Goal: Task Accomplishment & Management: Complete application form

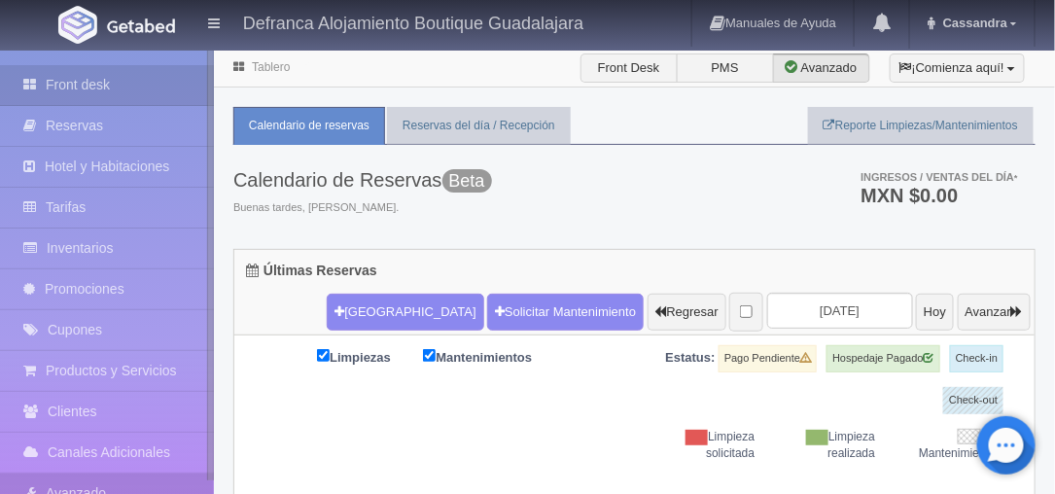
click at [92, 489] on link "Avanzado" at bounding box center [107, 493] width 214 height 40
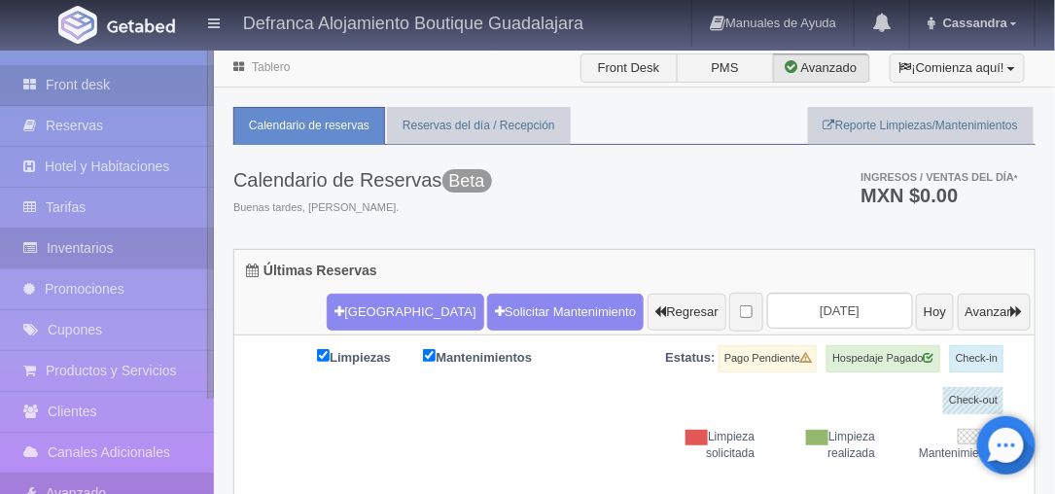
click at [91, 244] on link "Inventarios" at bounding box center [107, 248] width 214 height 40
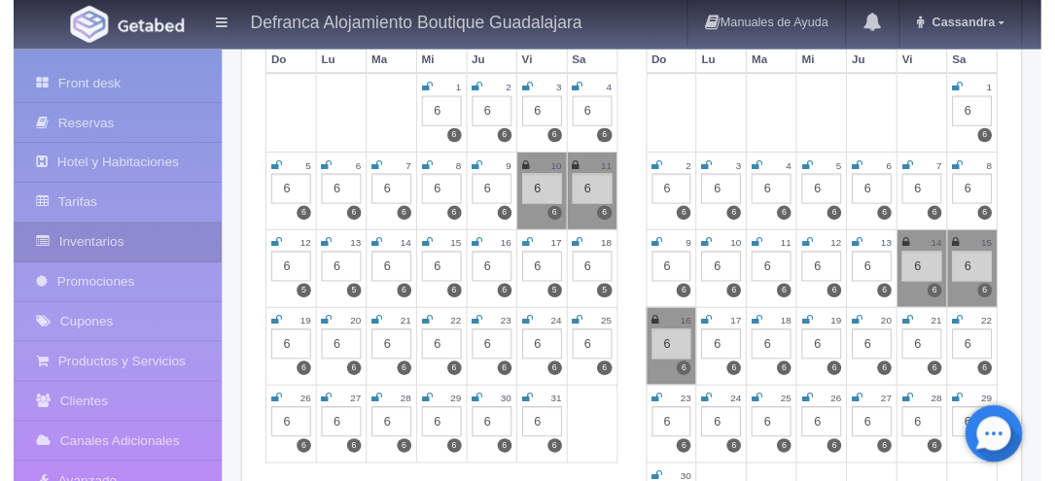
scroll to position [852, 0]
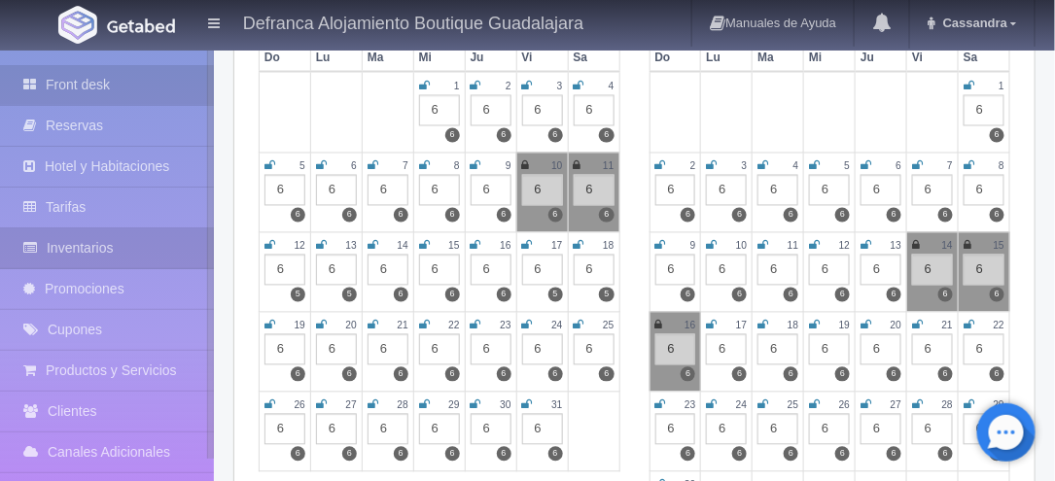
click at [84, 98] on link "Front desk" at bounding box center [107, 85] width 214 height 40
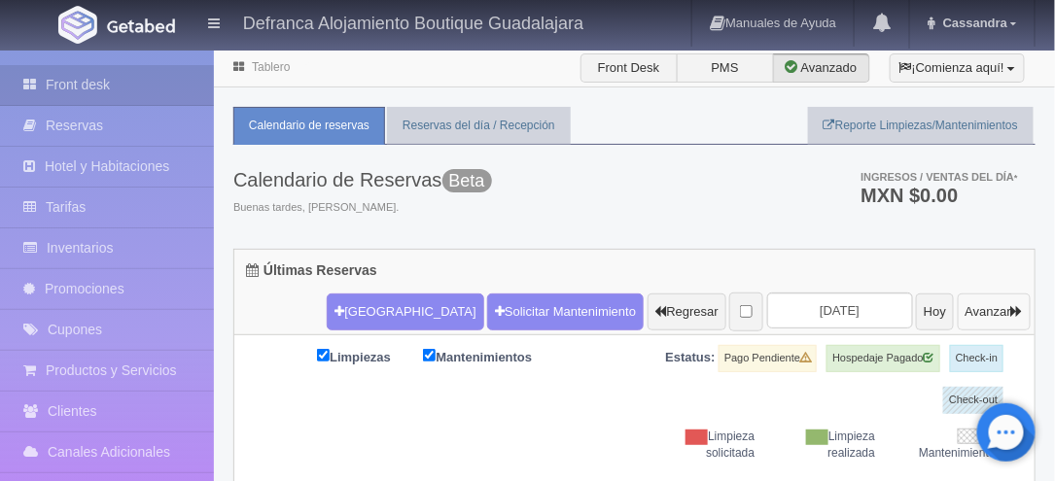
click at [969, 304] on button "Avanzar" at bounding box center [994, 312] width 73 height 37
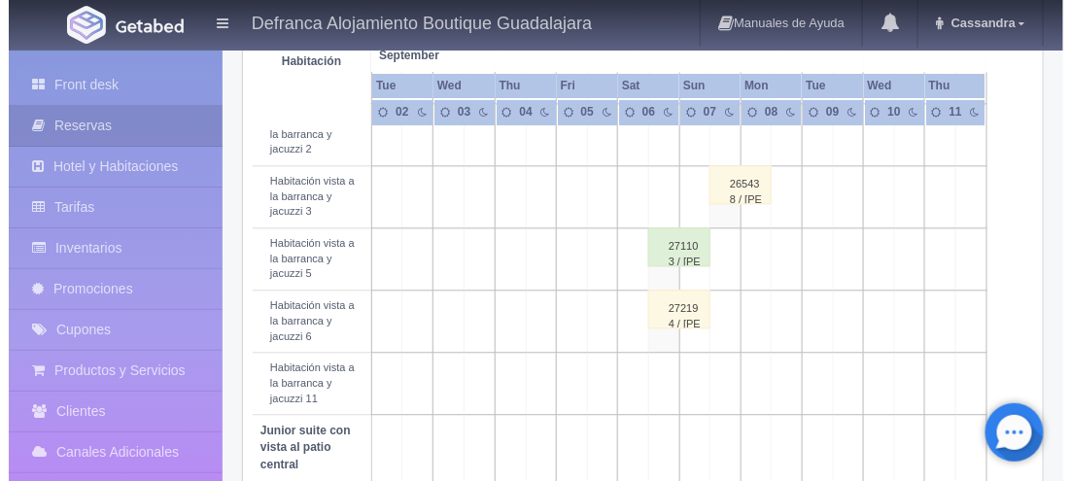
scroll to position [1038, 0]
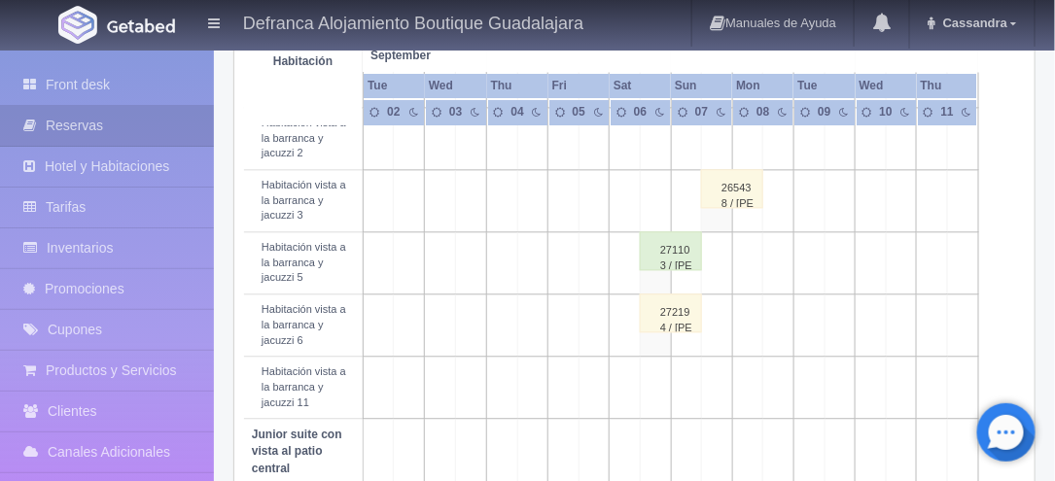
click at [651, 229] on td at bounding box center [656, 200] width 31 height 62
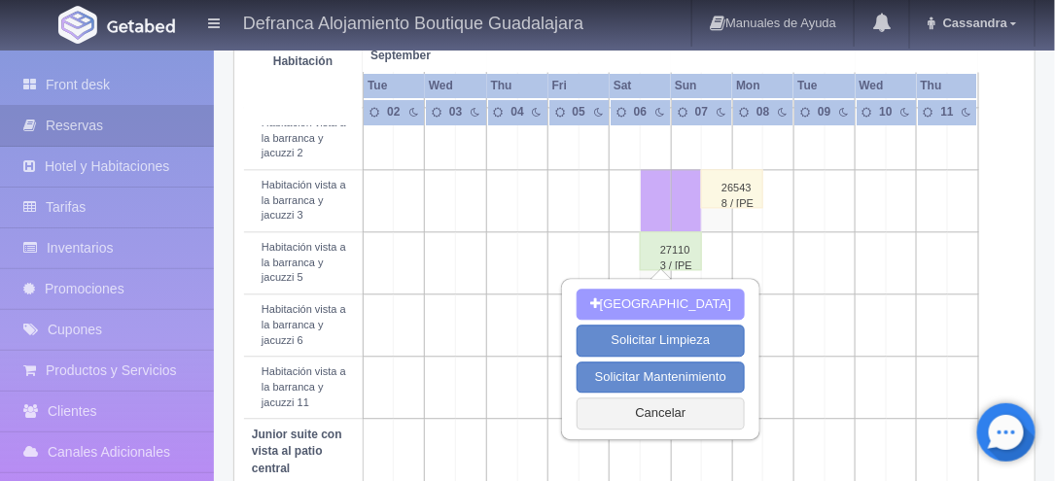
click at [678, 298] on button "Nueva Reserva" at bounding box center [661, 305] width 168 height 32
type input "06-09-2025"
type input "[DATE]"
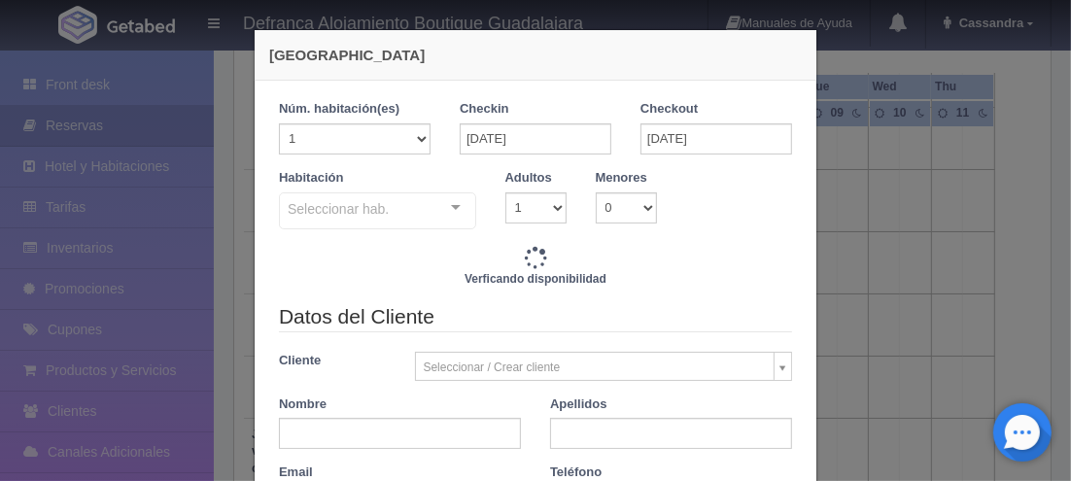
checkbox input "false"
type input "8395.00"
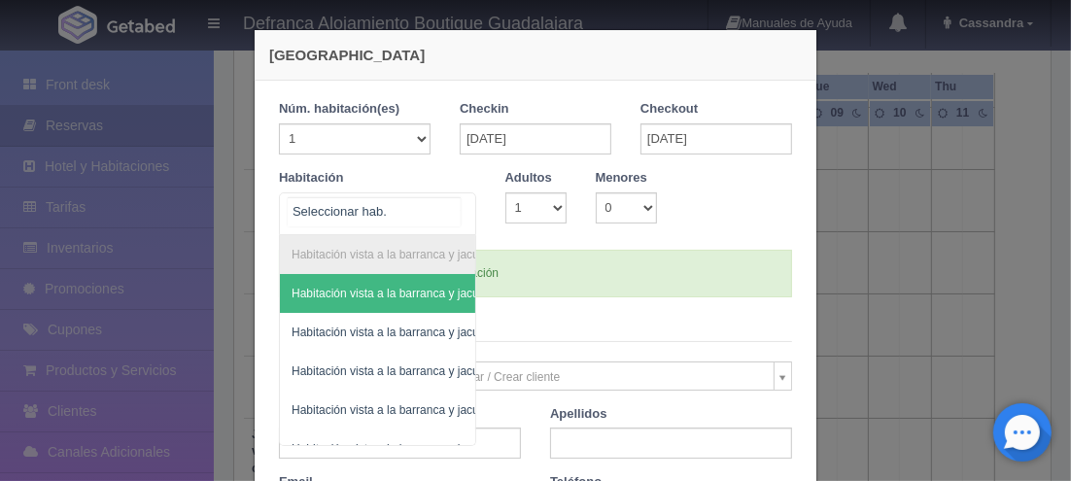
click at [451, 205] on div at bounding box center [456, 207] width 39 height 29
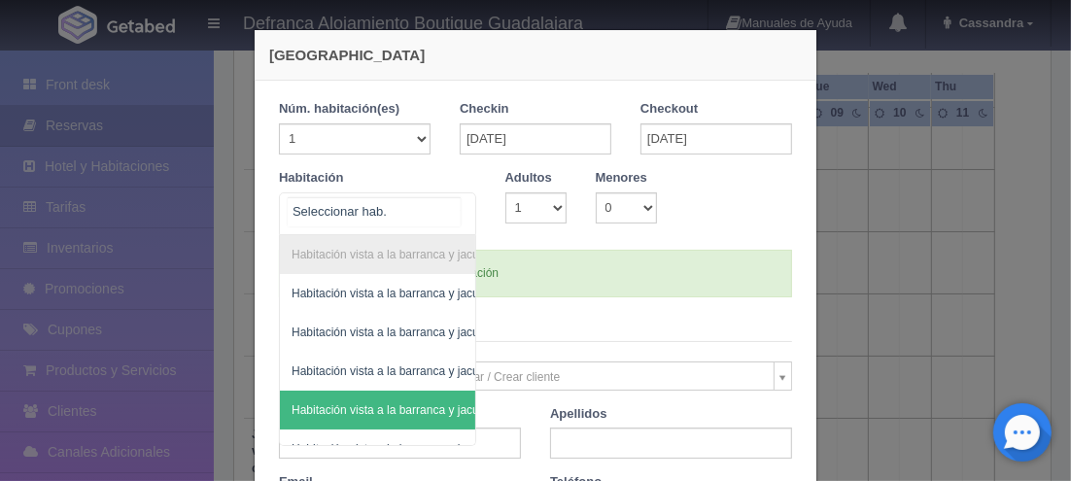
checkbox input "false"
click at [403, 411] on span "Habitación vista a la barranca y jacuzzi 3" at bounding box center [306, 410] width 211 height 14
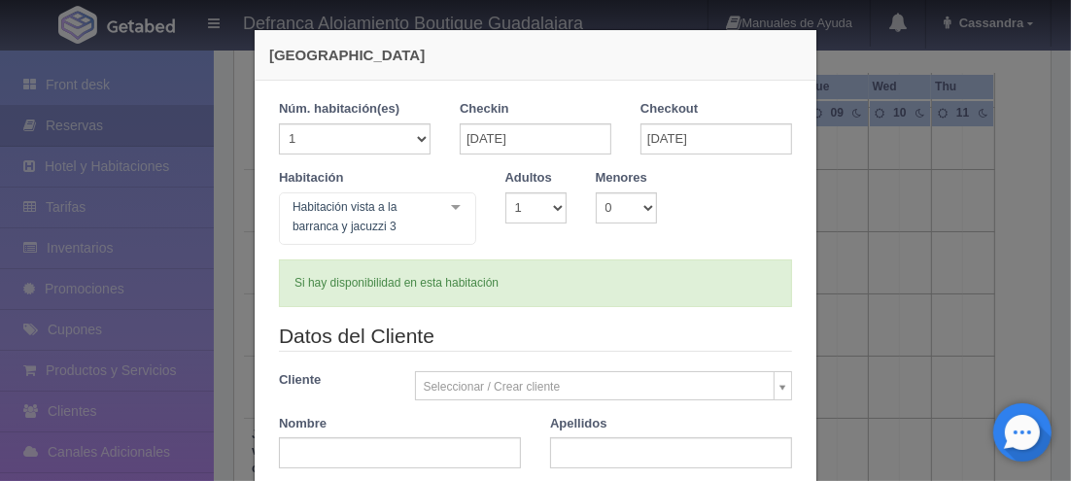
checkbox input "false"
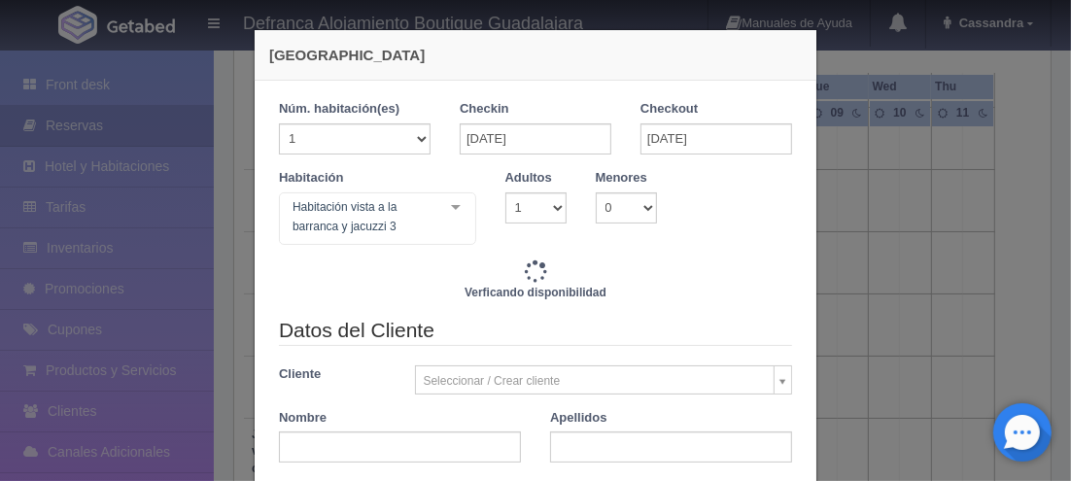
drag, startPoint x: 565, startPoint y: 201, endPoint x: 551, endPoint y: 209, distance: 15.7
click at [551, 209] on div "Adultos 1 2 3 4 5 6 7 8 9 10" at bounding box center [536, 196] width 90 height 54
type input "8395.00"
checkbox input "false"
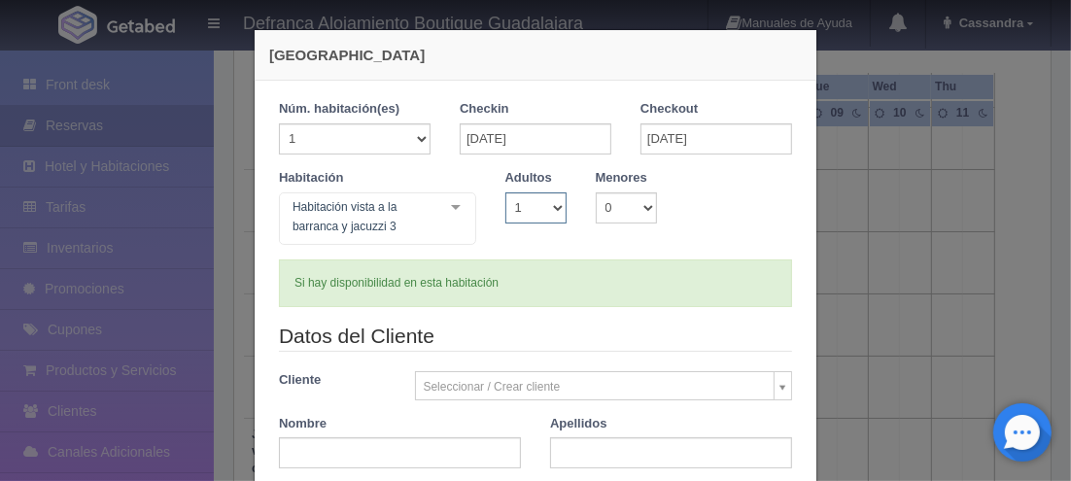
drag, startPoint x: 551, startPoint y: 209, endPoint x: 529, endPoint y: 263, distance: 58.0
click at [529, 263] on div "1 Núm. habitación(es) 1 2 3 4 5 6 7 8 9 10 11 12 13 14 15 16 17 18 19 20 Checki…" at bounding box center [535, 203] width 513 height 206
select select "2"
click at [506, 193] on select "1 2 3 4 5 6 7 8 9 10" at bounding box center [536, 208] width 61 height 31
checkbox input "false"
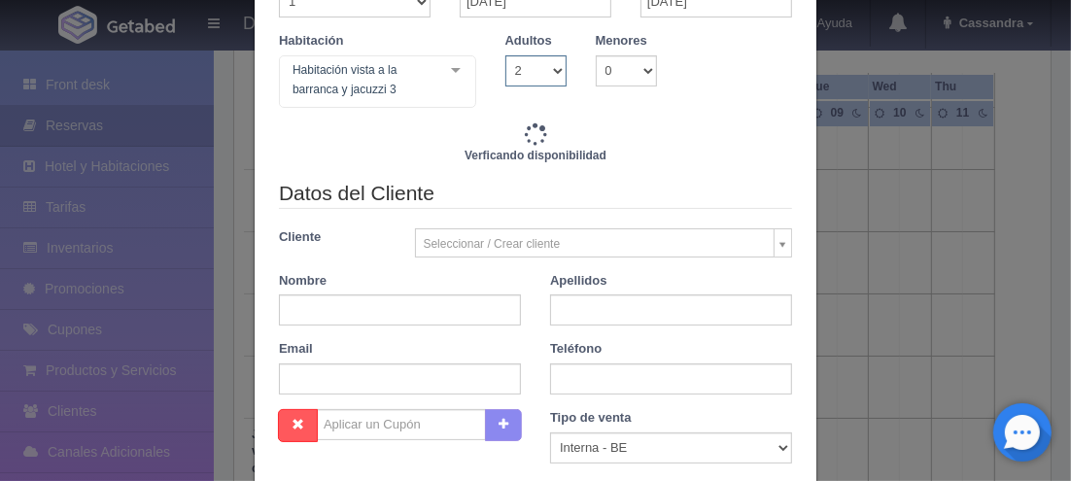
scroll to position [144, 0]
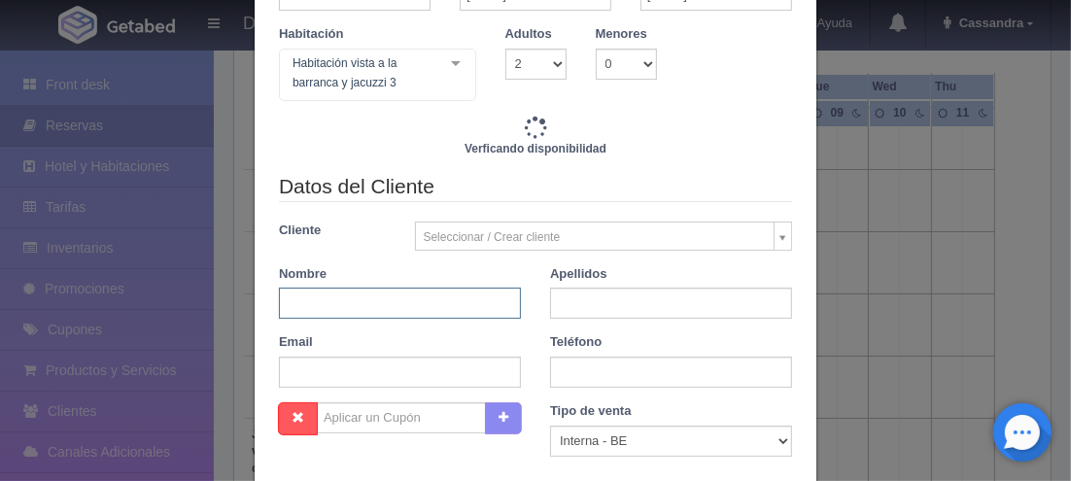
type input "8395.00"
checkbox input "false"
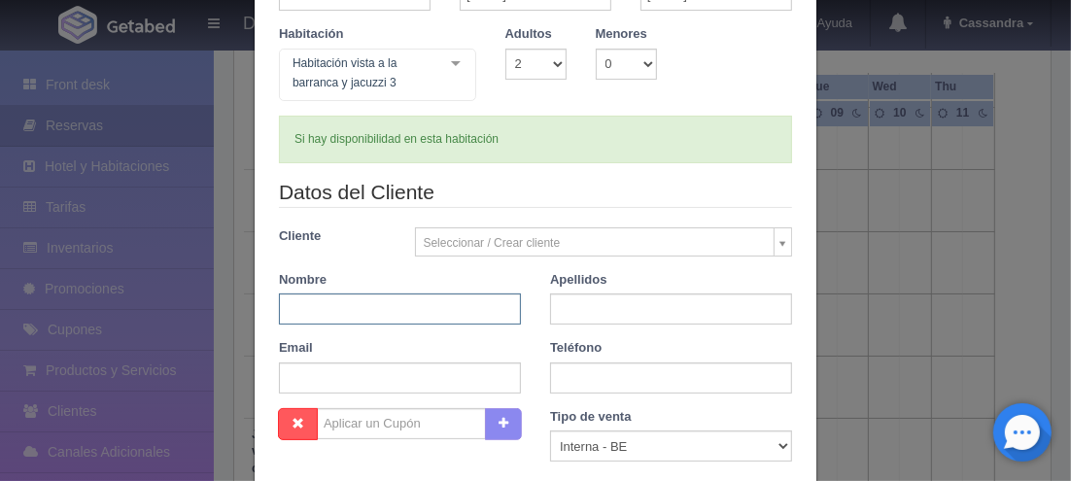
click at [473, 294] on input "text" at bounding box center [400, 309] width 242 height 31
paste input "[PERSON_NAME]"
drag, startPoint x: 473, startPoint y: 294, endPoint x: 335, endPoint y: 306, distance: 138.6
click at [335, 306] on input "[PERSON_NAME]" at bounding box center [400, 309] width 242 height 31
type input "Alejandra"
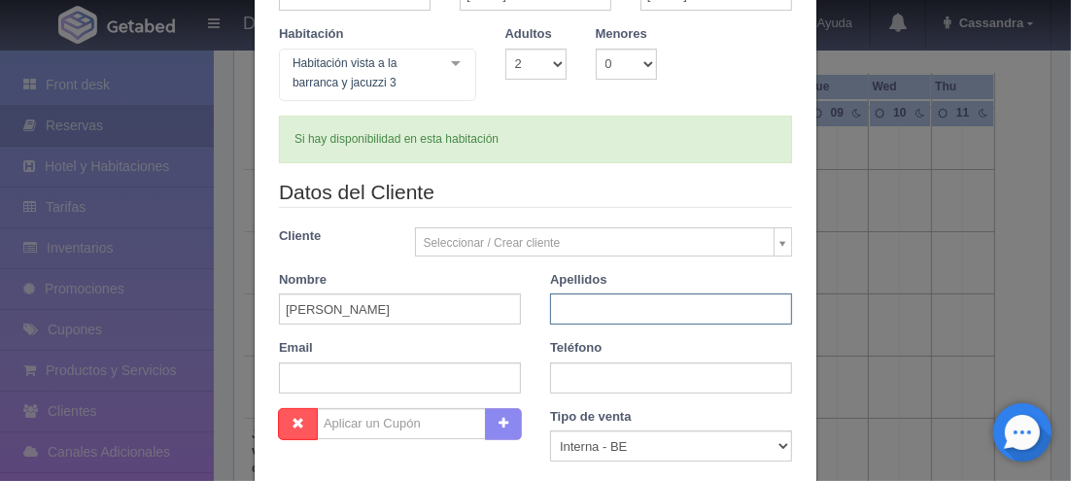
paste input "González Guzmán"
type input "González Guzmán"
click at [669, 376] on input "text" at bounding box center [671, 378] width 242 height 31
paste input "3338093476"
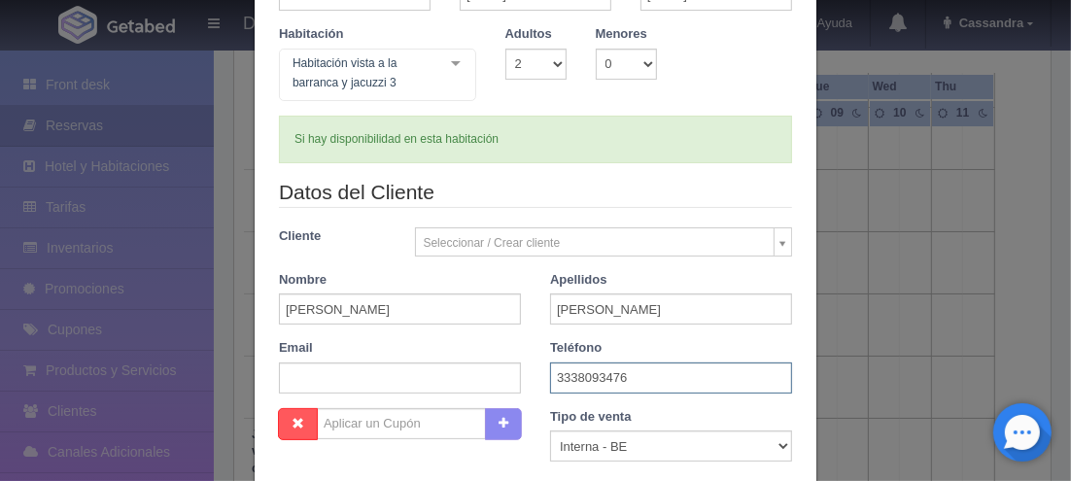
type input "3338093476"
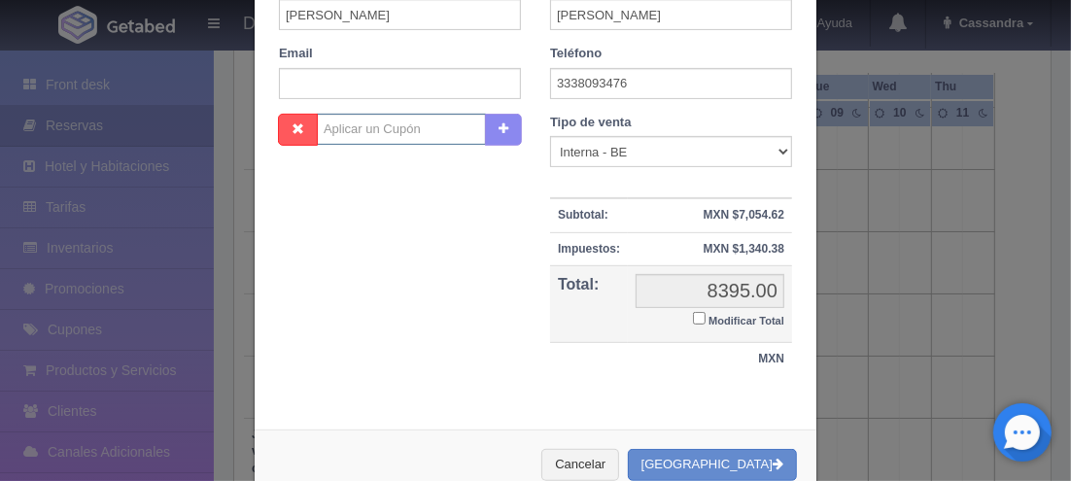
scroll to position [439, 0]
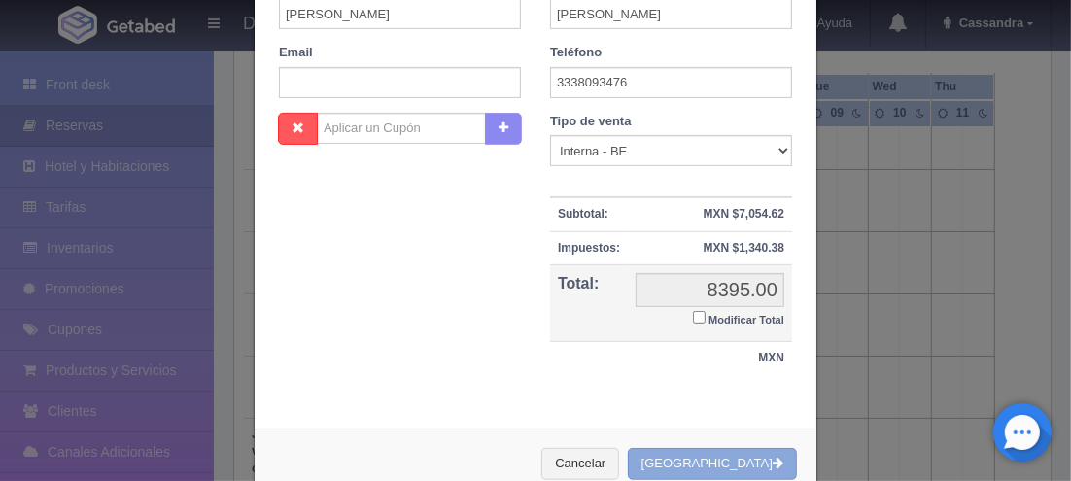
click at [704, 457] on button "Crear Reserva" at bounding box center [712, 464] width 169 height 32
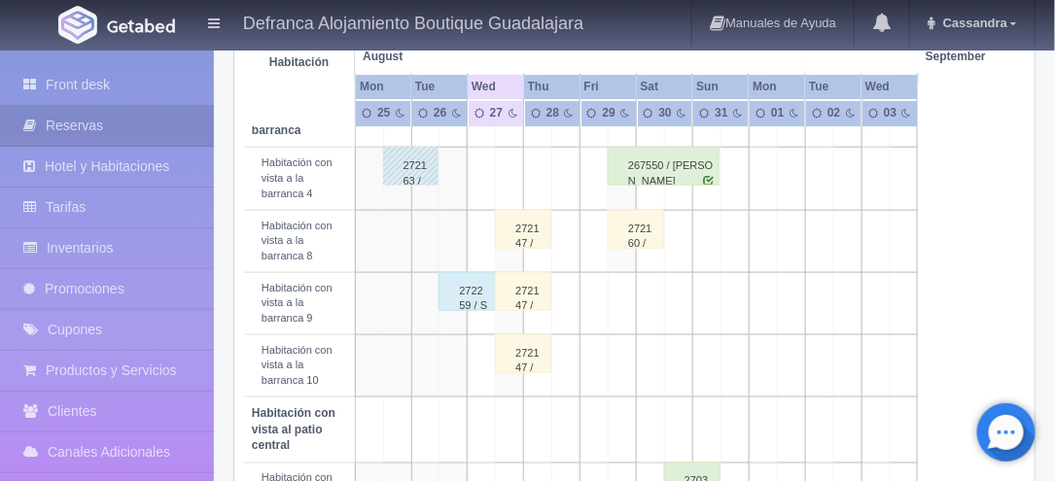
scroll to position [507, 0]
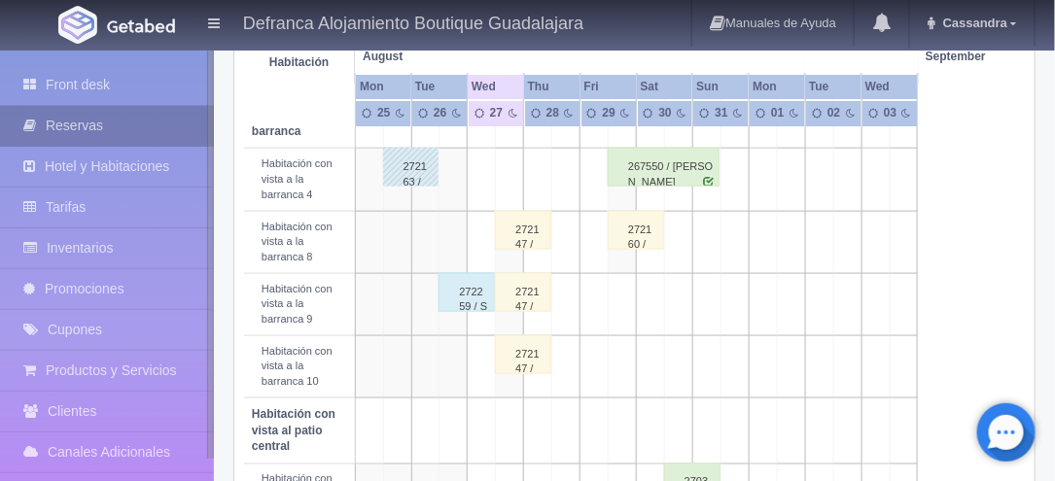
click at [90, 126] on link "Reservas" at bounding box center [107, 126] width 214 height 40
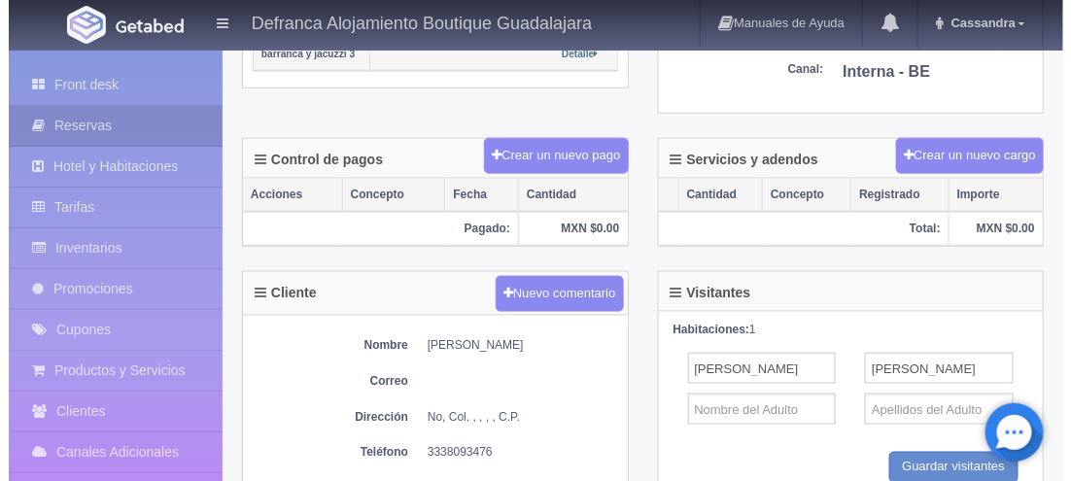
scroll to position [515, 0]
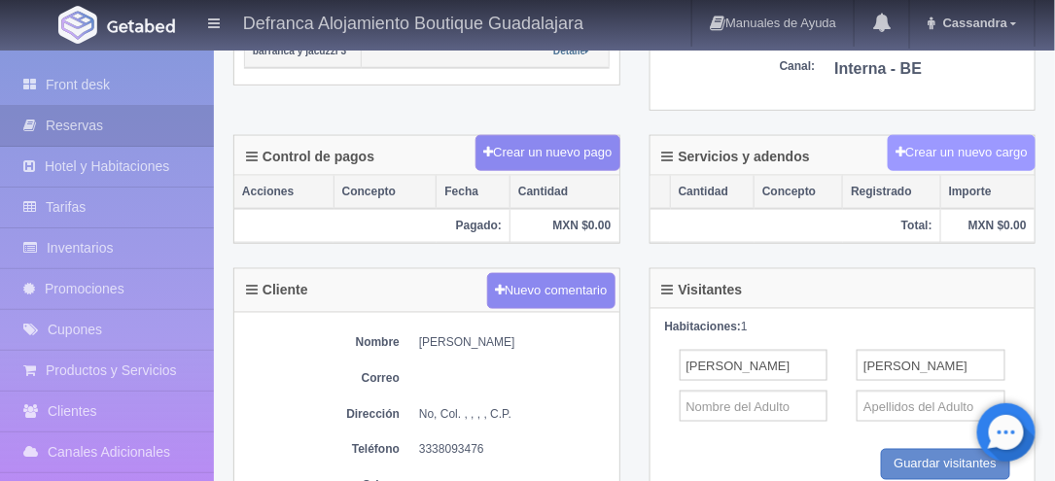
click at [956, 154] on button "Crear un nuevo cargo" at bounding box center [962, 153] width 148 height 36
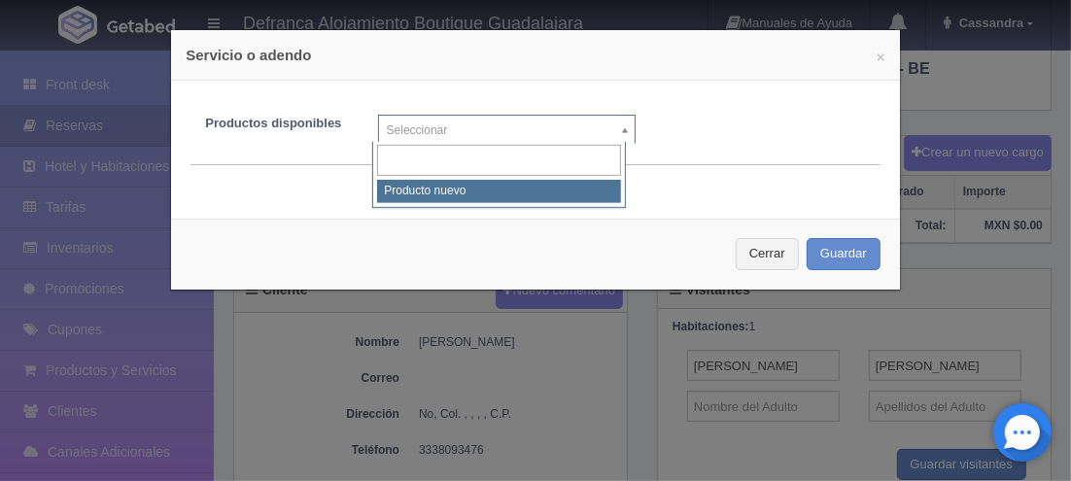
click at [536, 123] on body "Defranca Alojamiento Boutique Guadalajara Manuales de Ayuda Actualizaciones rec…" at bounding box center [535, 158] width 1071 height 1250
select select "0"
type input "1"
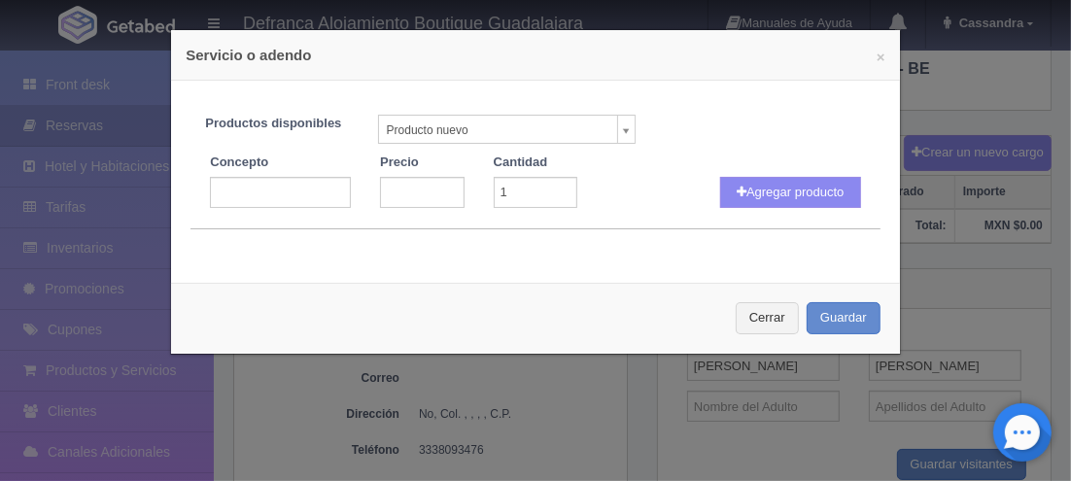
drag, startPoint x: 352, startPoint y: 200, endPoint x: 313, endPoint y: 195, distance: 39.2
click at [313, 195] on div "Concepto" at bounding box center [280, 181] width 170 height 54
click at [313, 195] on input "text" at bounding box center [280, 192] width 141 height 31
type input "m"
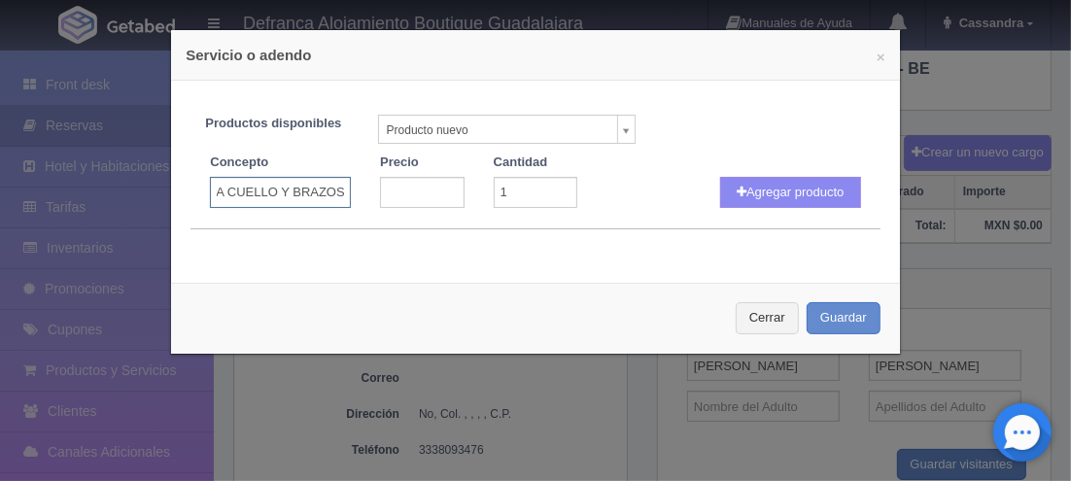
type input "MASAJE ESPALDA CUELLO Y BRAZOS"
type input "1100"
click button "Agregar producto" at bounding box center [790, 192] width 141 height 31
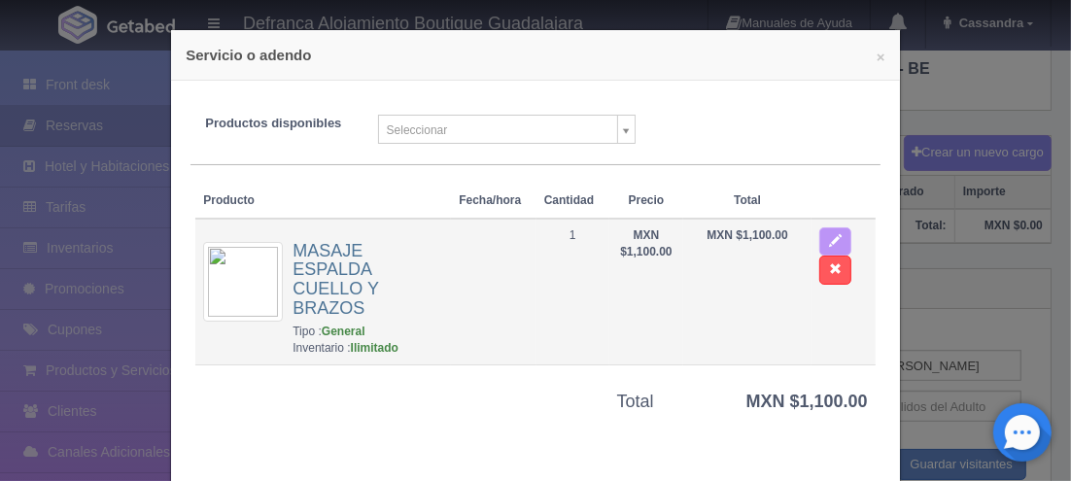
click at [829, 245] on span "button" at bounding box center [835, 239] width 13 height 13
select select "0"
type input "1"
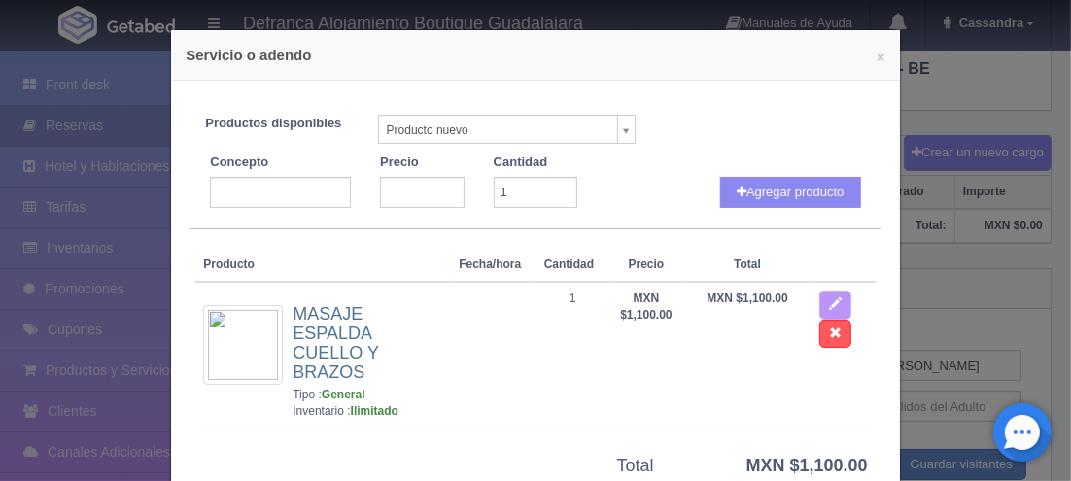
type input "MASAJE ESPALDA CUELLO Y BRAZOS"
type input "1100"
type input "2"
click at [552, 188] on input "2" at bounding box center [536, 192] width 85 height 31
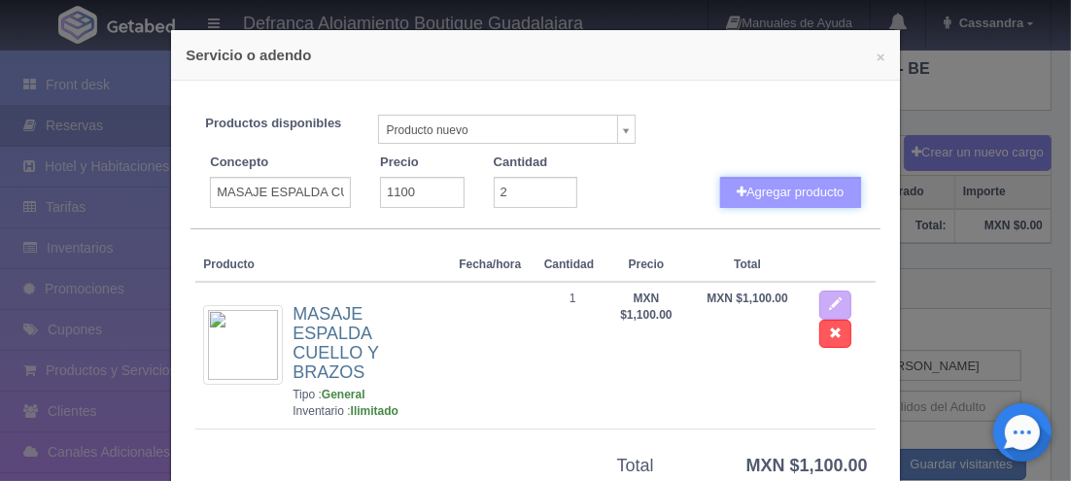
click at [776, 197] on button "Agregar producto" at bounding box center [790, 192] width 141 height 31
select select
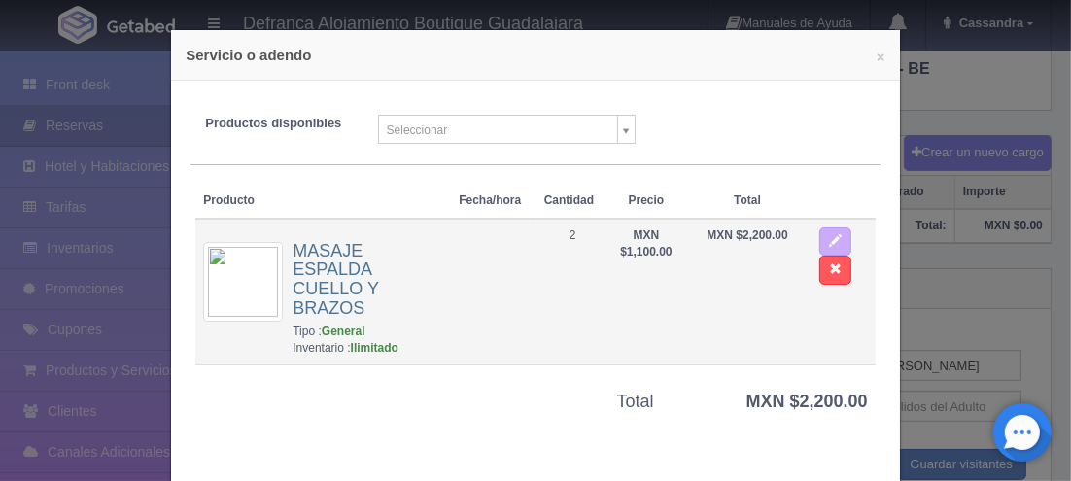
scroll to position [104, 0]
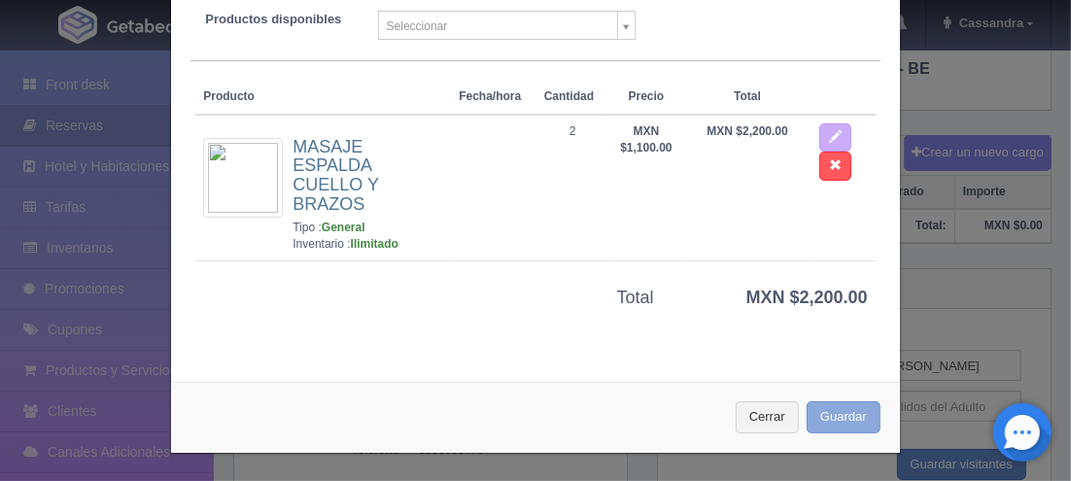
click at [815, 412] on button "Guardar" at bounding box center [844, 418] width 74 height 32
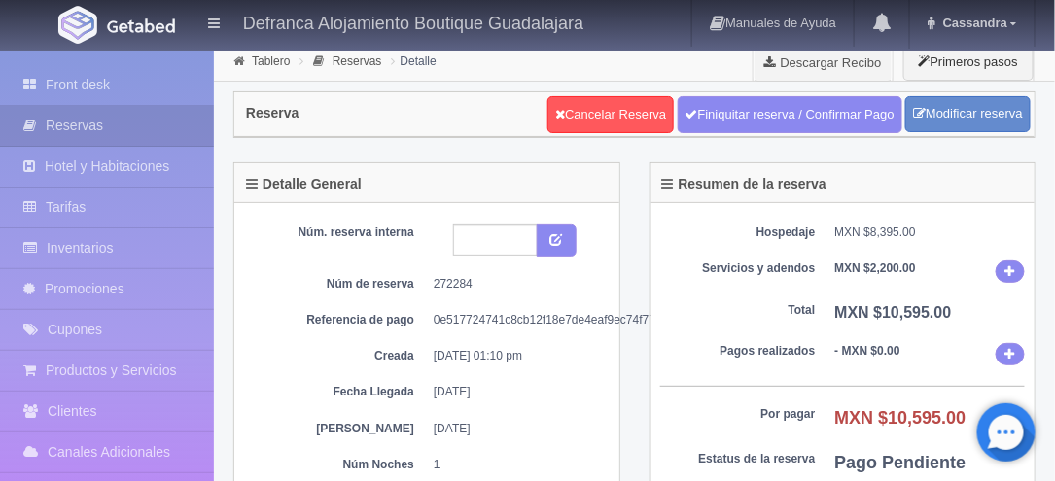
scroll to position [3, 0]
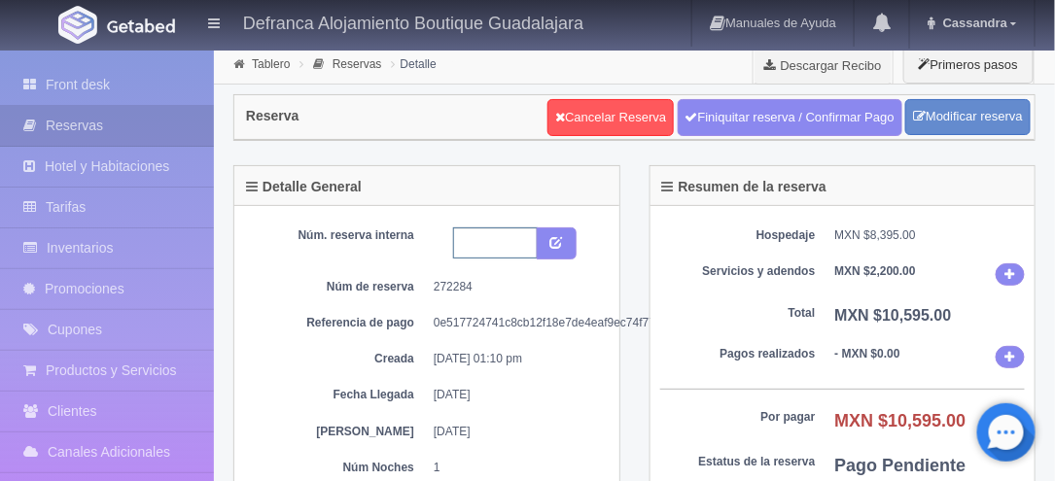
click at [507, 233] on input "text" at bounding box center [495, 243] width 85 height 31
type input "HVBJ3 060925-070925"
click at [560, 239] on icon "submit" at bounding box center [556, 241] width 13 height 13
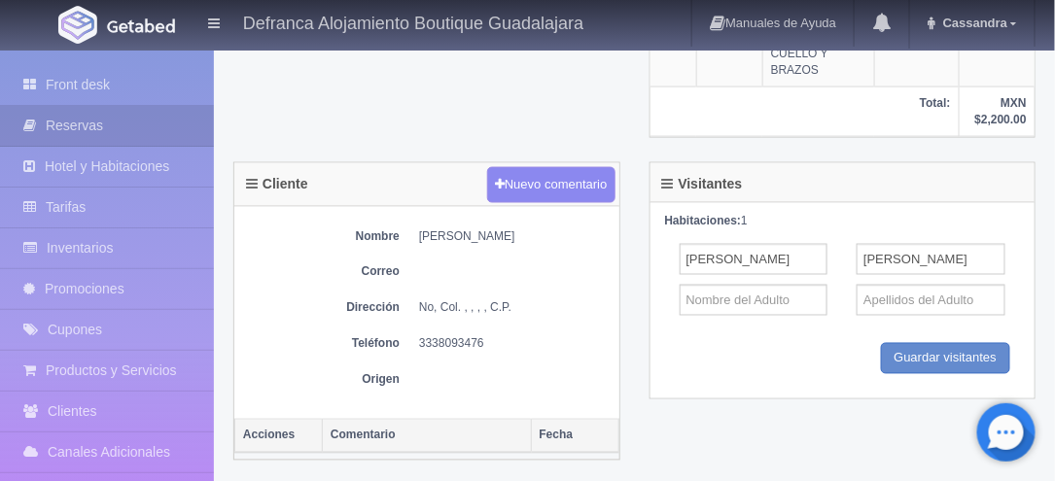
scroll to position [698, 0]
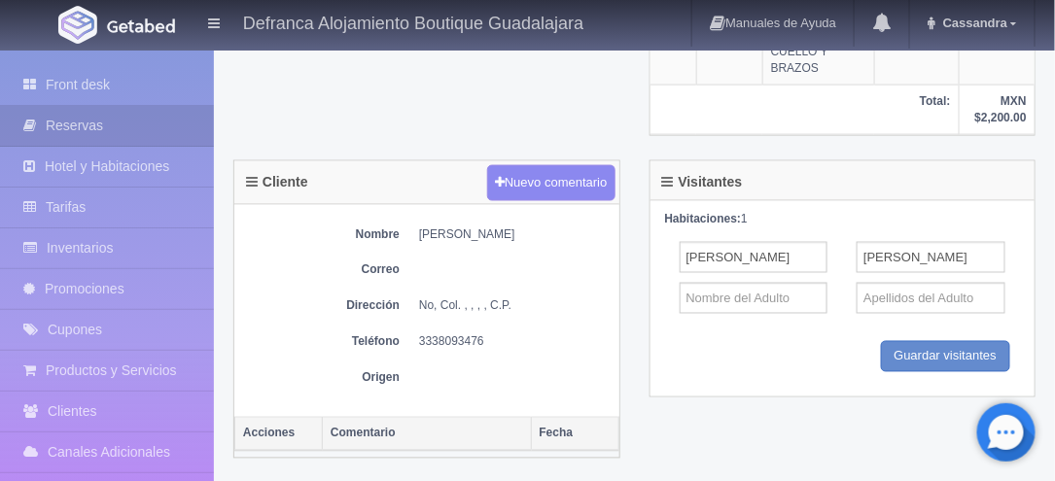
click at [440, 243] on dd "[PERSON_NAME]" at bounding box center [514, 235] width 191 height 17
copy div "[PERSON_NAME]"
click at [438, 351] on dd "3338093476" at bounding box center [514, 342] width 191 height 17
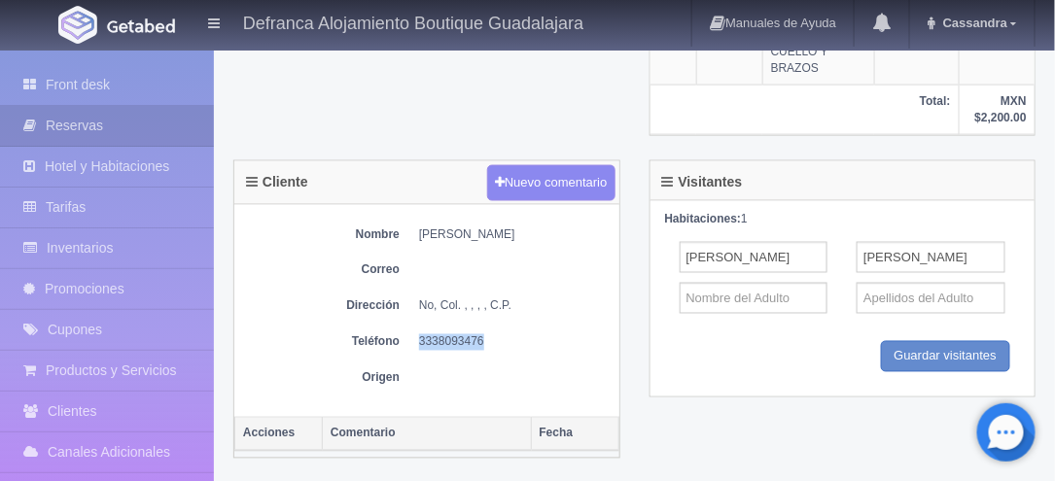
click at [438, 351] on dd "3338093476" at bounding box center [514, 342] width 191 height 17
copy div "3338093476"
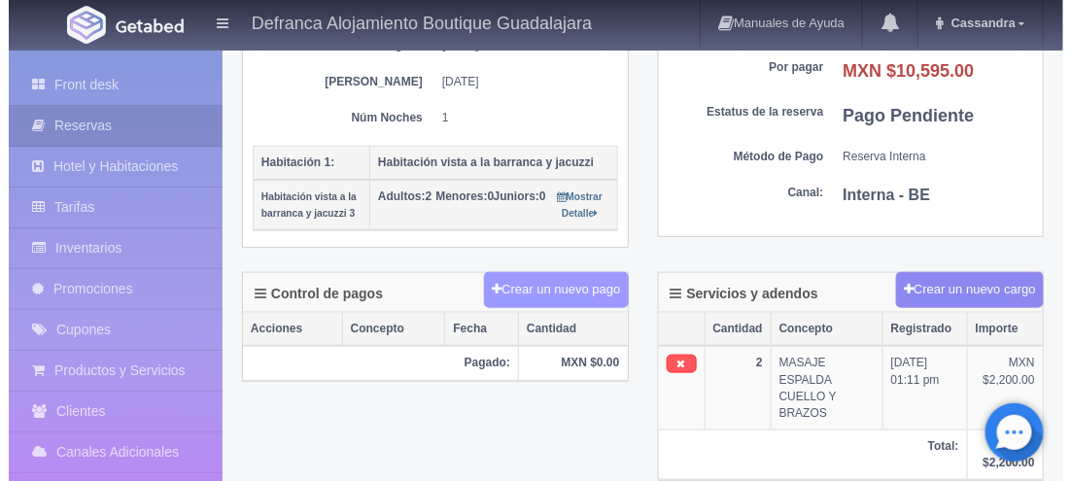
scroll to position [354, 0]
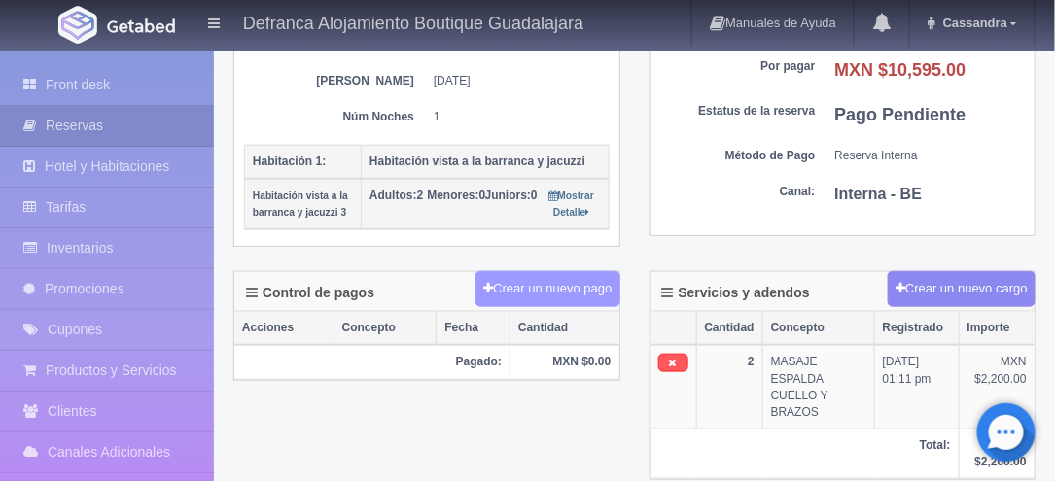
click at [540, 287] on button "Crear un nuevo pago" at bounding box center [547, 289] width 144 height 36
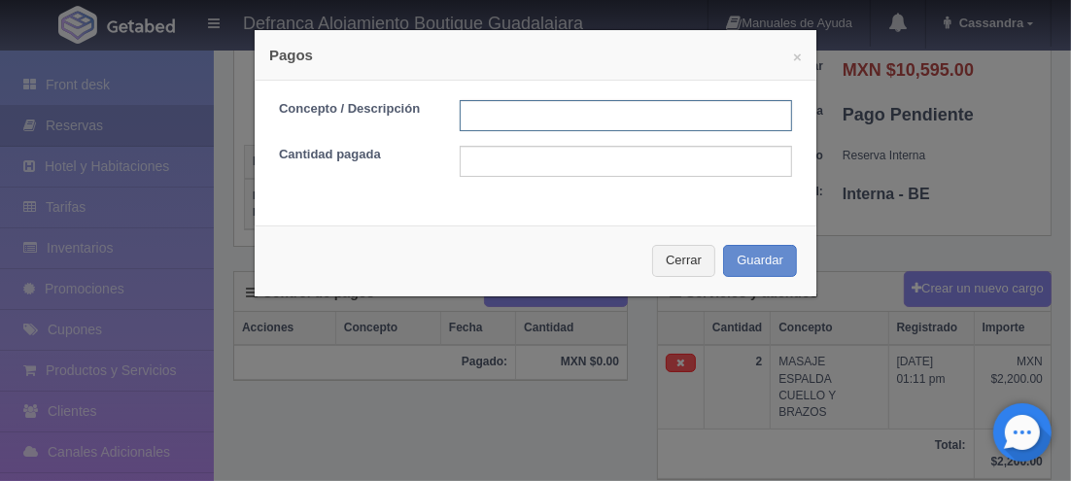
click at [562, 119] on input "text" at bounding box center [626, 115] width 333 height 31
drag, startPoint x: 616, startPoint y: 114, endPoint x: 579, endPoint y: 118, distance: 37.1
click at [579, 118] on input "TRANSFERENCIA 16 ABRIL 2025" at bounding box center [626, 115] width 333 height 31
type input "TRANSFERENCIA 27 AGOSTO 2025"
click at [499, 165] on input "text" at bounding box center [626, 161] width 333 height 31
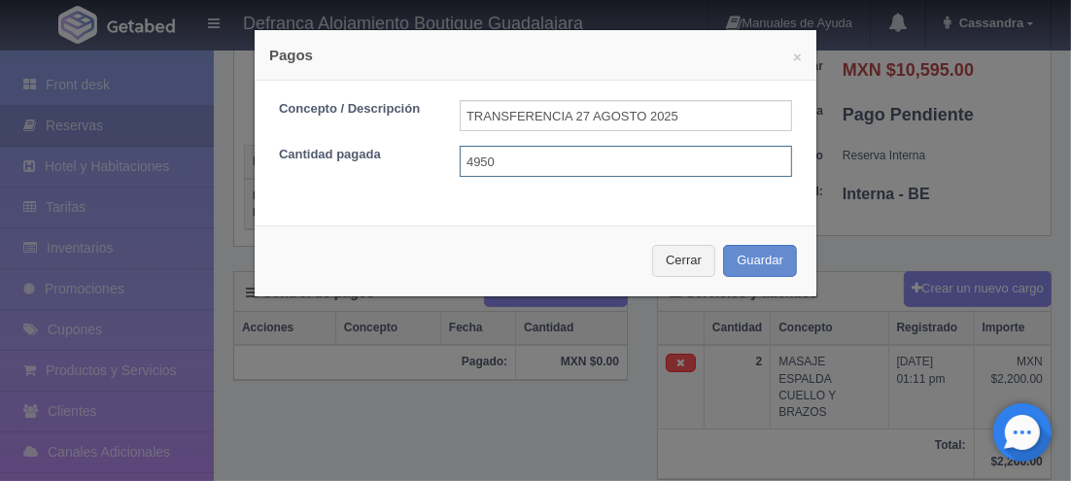
type input "4950"
click at [739, 261] on button "Guardar" at bounding box center [760, 261] width 74 height 32
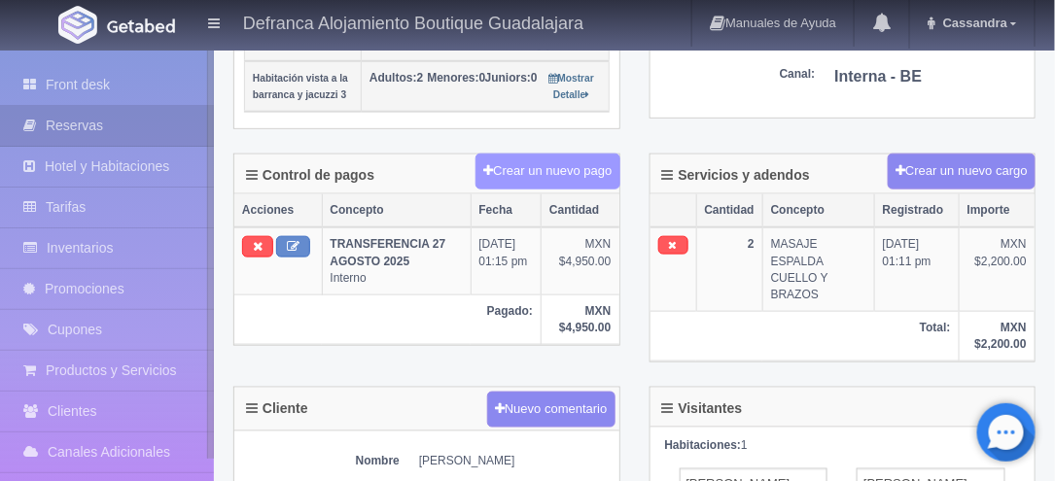
scroll to position [477, 0]
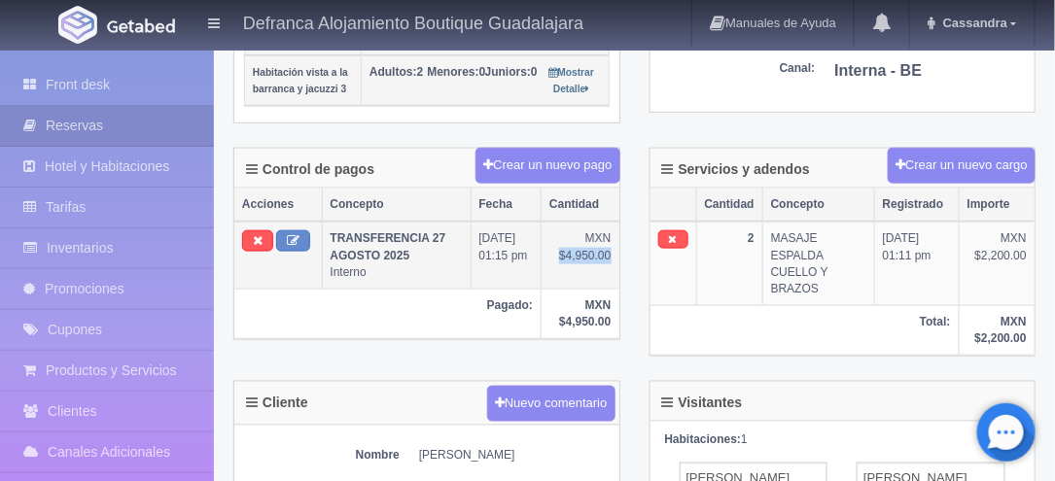
drag, startPoint x: 614, startPoint y: 268, endPoint x: 558, endPoint y: 270, distance: 56.4
click at [558, 270] on td "MXN $4,950.00" at bounding box center [581, 255] width 78 height 67
copy td "$4,950.00"
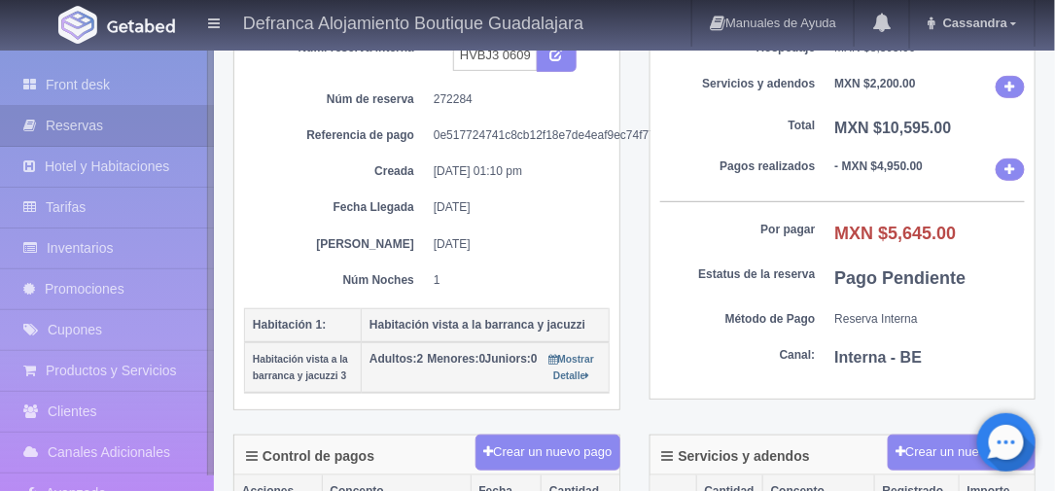
scroll to position [0, 0]
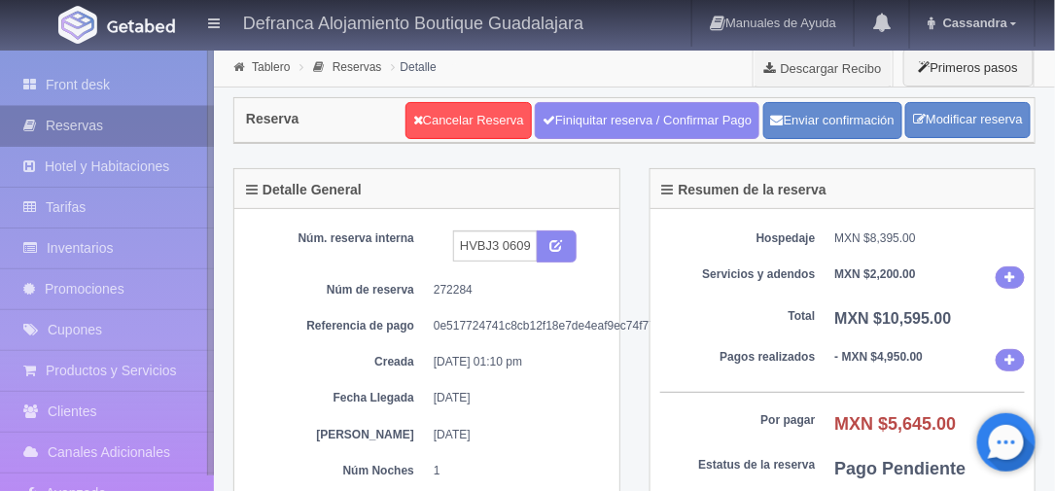
click at [111, 138] on link "Reservas" at bounding box center [107, 126] width 214 height 40
